Goal: Use online tool/utility: Utilize a website feature to perform a specific function

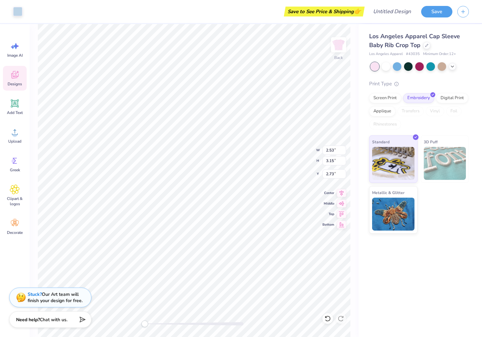
type input "2.14"
type input "2.78"
type input "2.60"
type input "2.36"
type input "3.10"
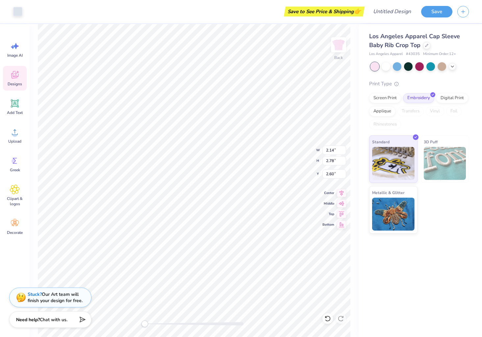
type input "2.76"
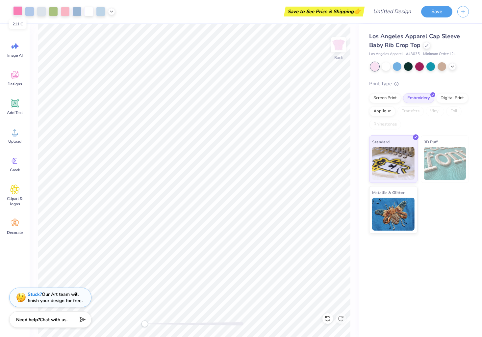
click at [18, 12] on div at bounding box center [17, 10] width 9 height 9
